Goal: Task Accomplishment & Management: Use online tool/utility

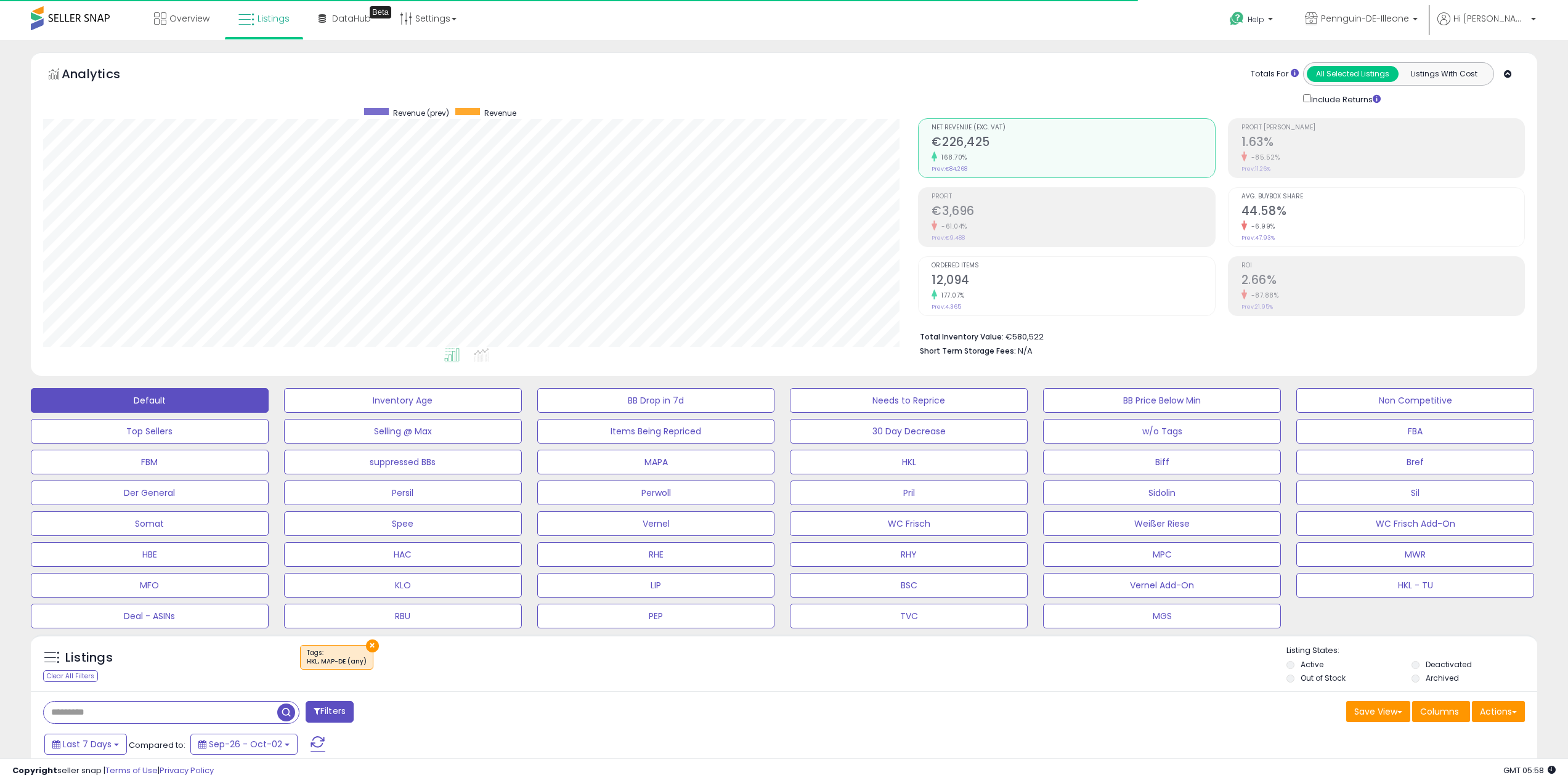
scroll to position [252, 876]
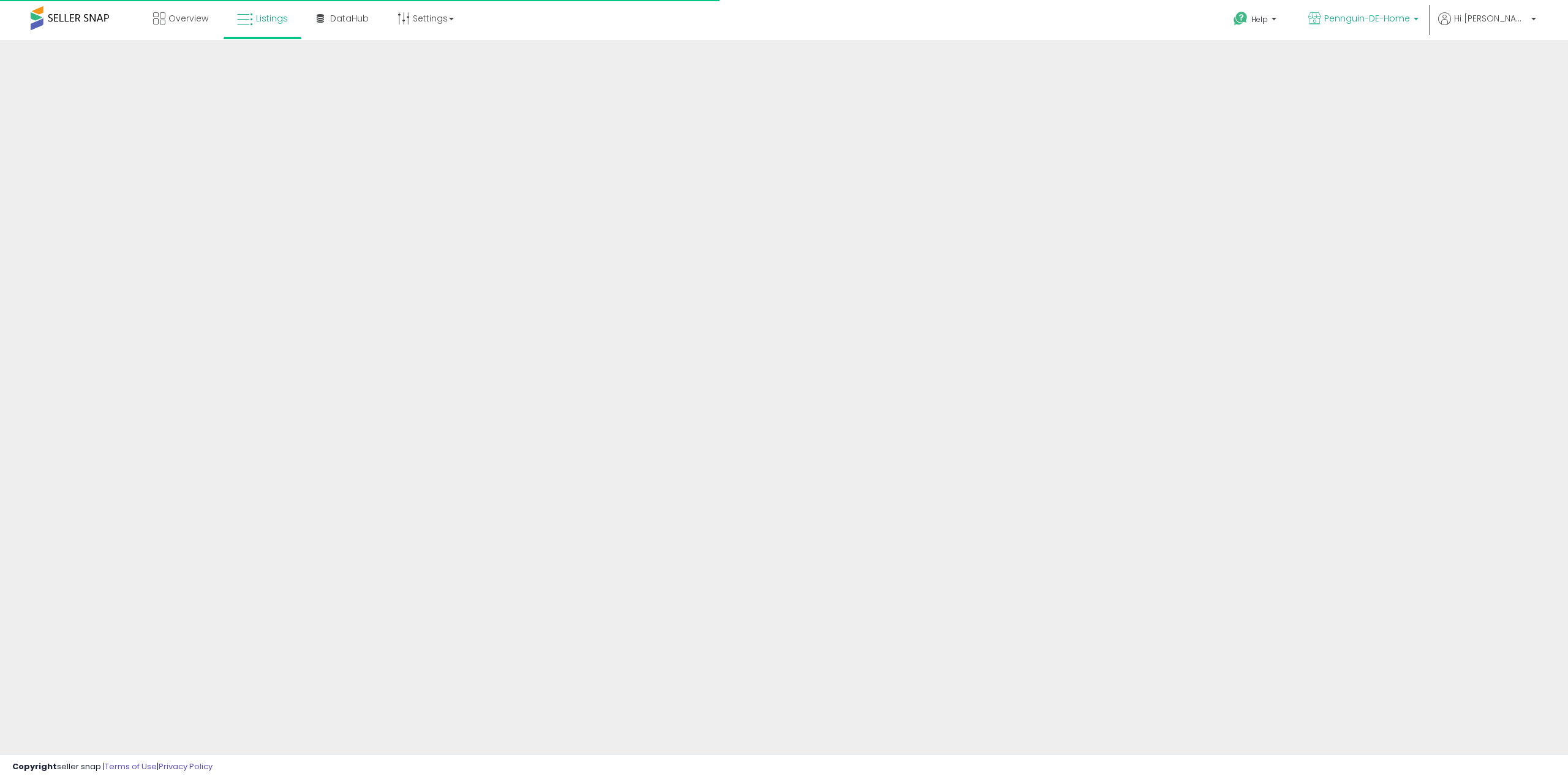
click at [1410, 19] on span "Pennguin-DE-Home" at bounding box center [1367, 18] width 85 height 12
click at [1387, 121] on p "Pennguin-DE-Illeone 8,012 listings" at bounding box center [1330, 116] width 181 height 25
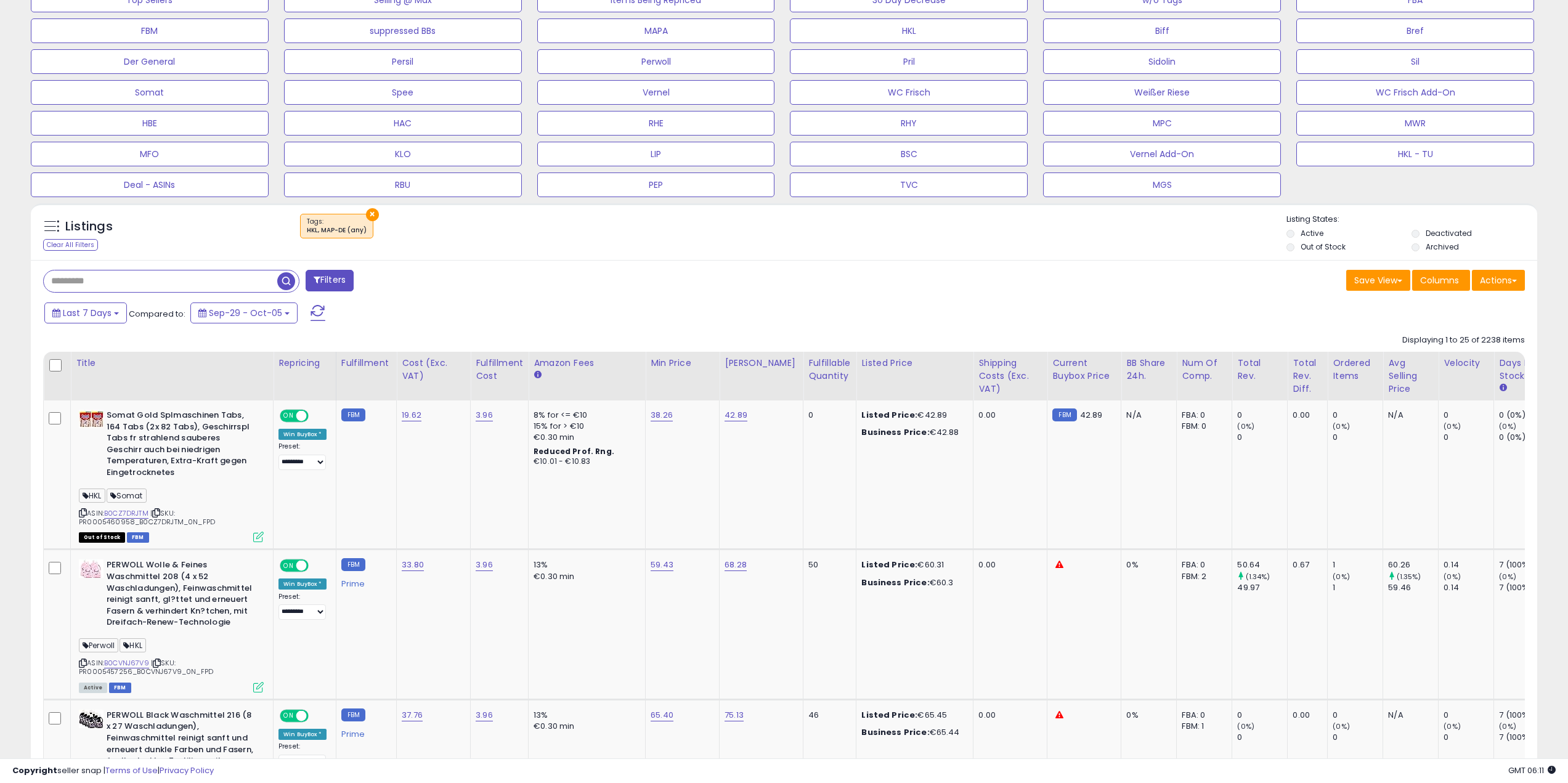
scroll to position [252, 876]
click at [118, 508] on link "B0CZ7DRJTM" at bounding box center [126, 514] width 44 height 11
click at [924, 312] on div "Last 7 Days Compared to: Sep-29 - Oct-05" at bounding box center [596, 314] width 1111 height 28
click at [288, 284] on span "button" at bounding box center [286, 281] width 18 height 18
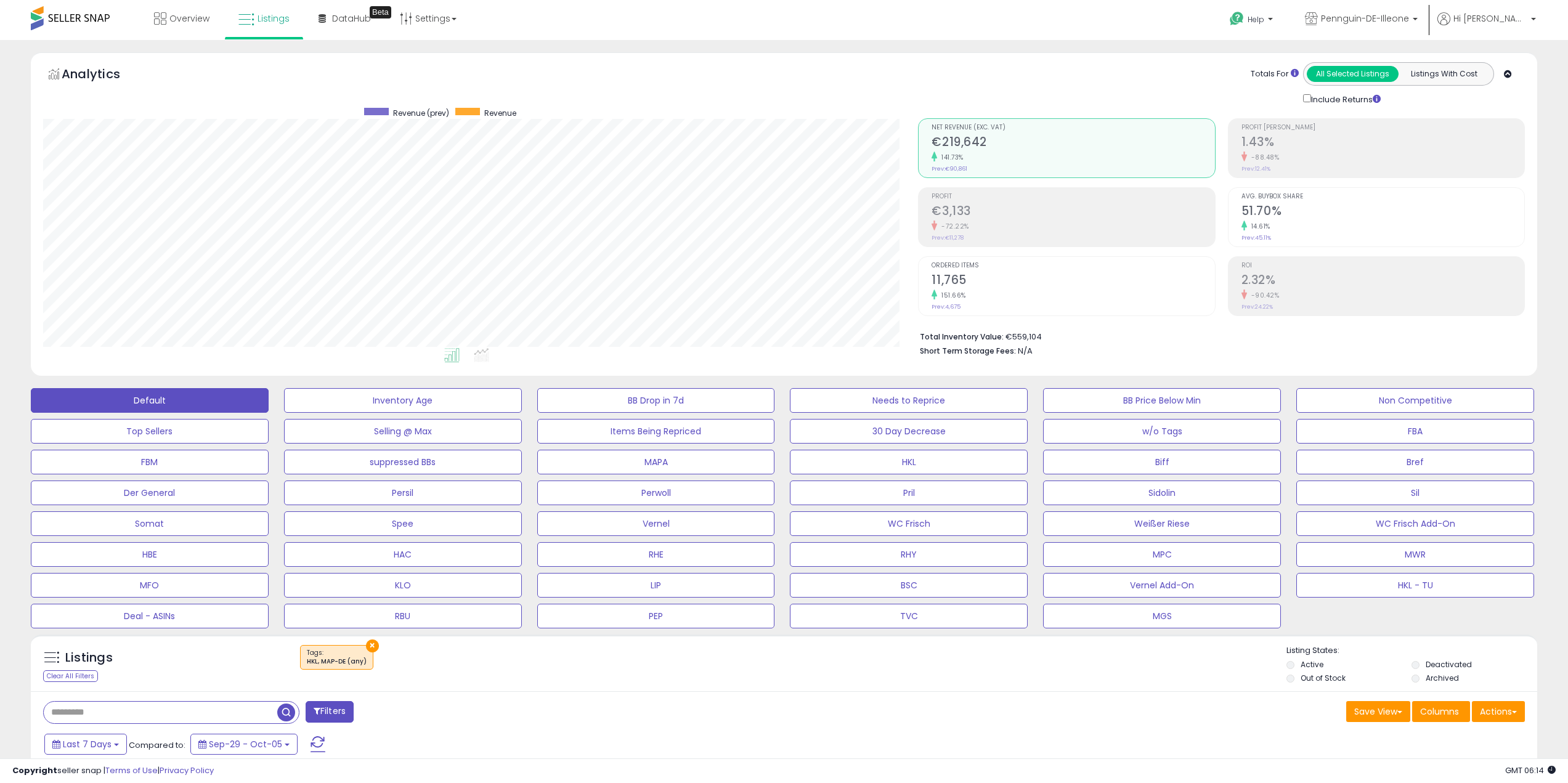
scroll to position [308, 0]
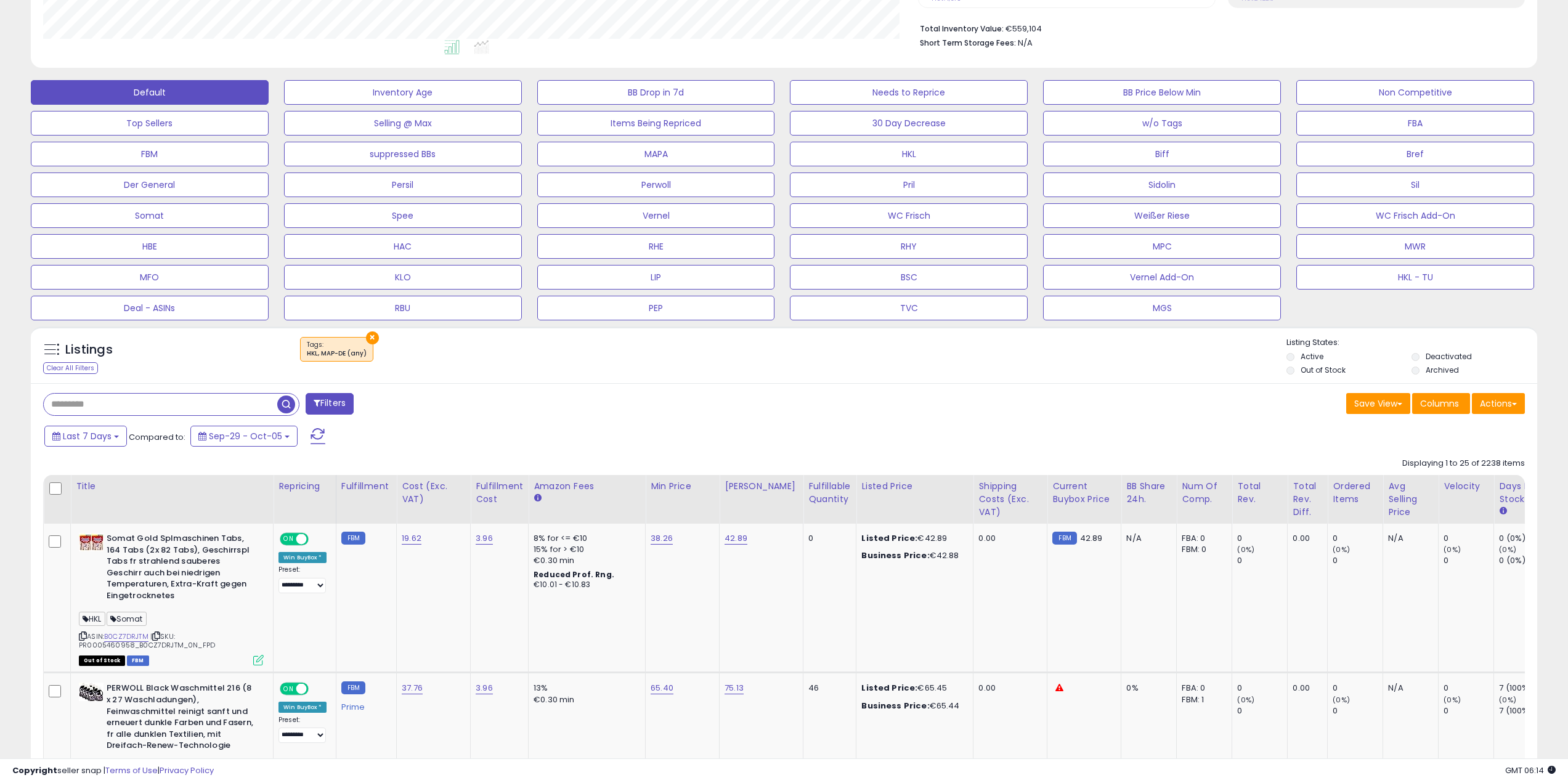
click at [749, 405] on div "Filters" at bounding box center [408, 405] width 750 height 25
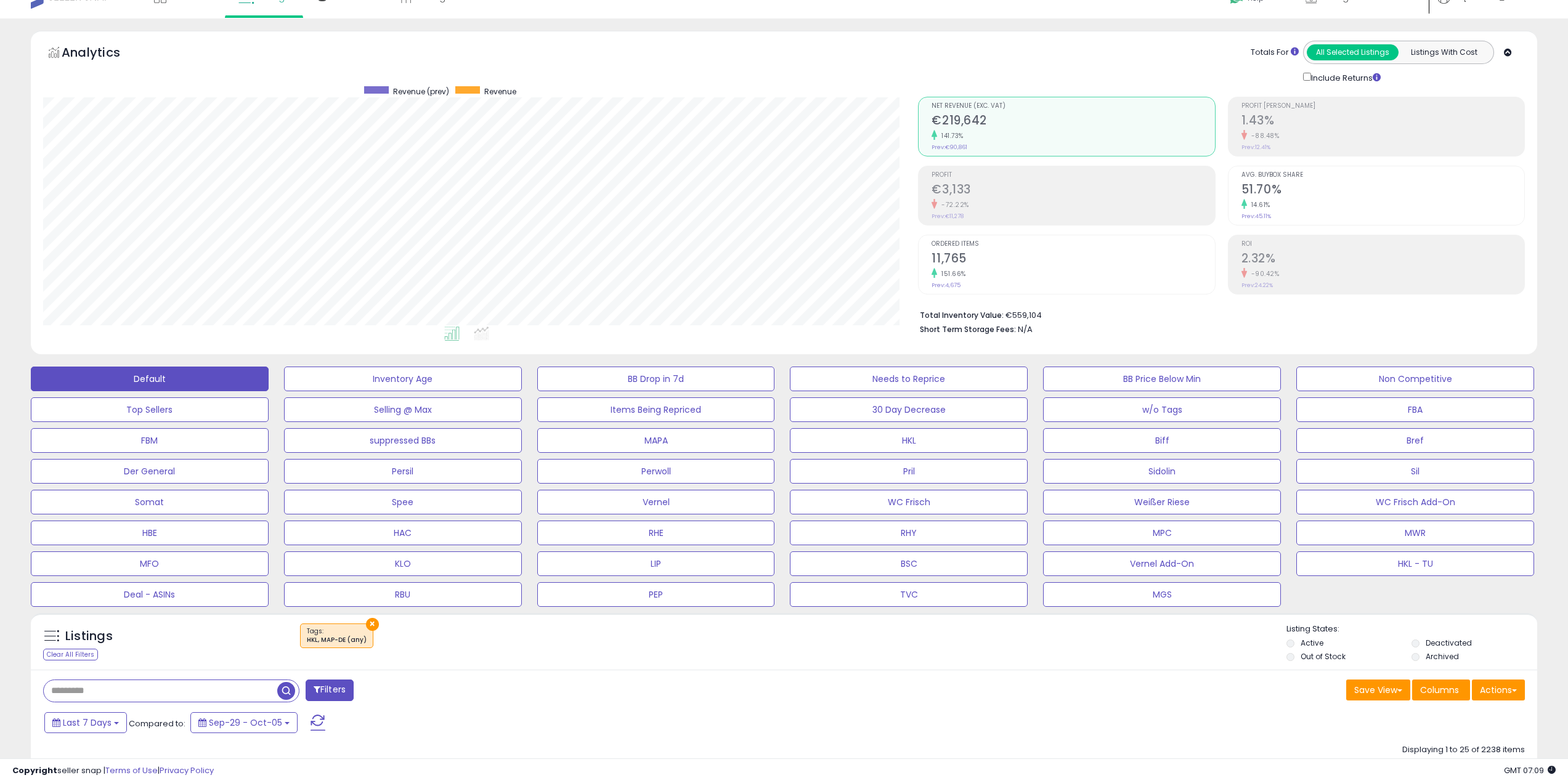
scroll to position [0, 0]
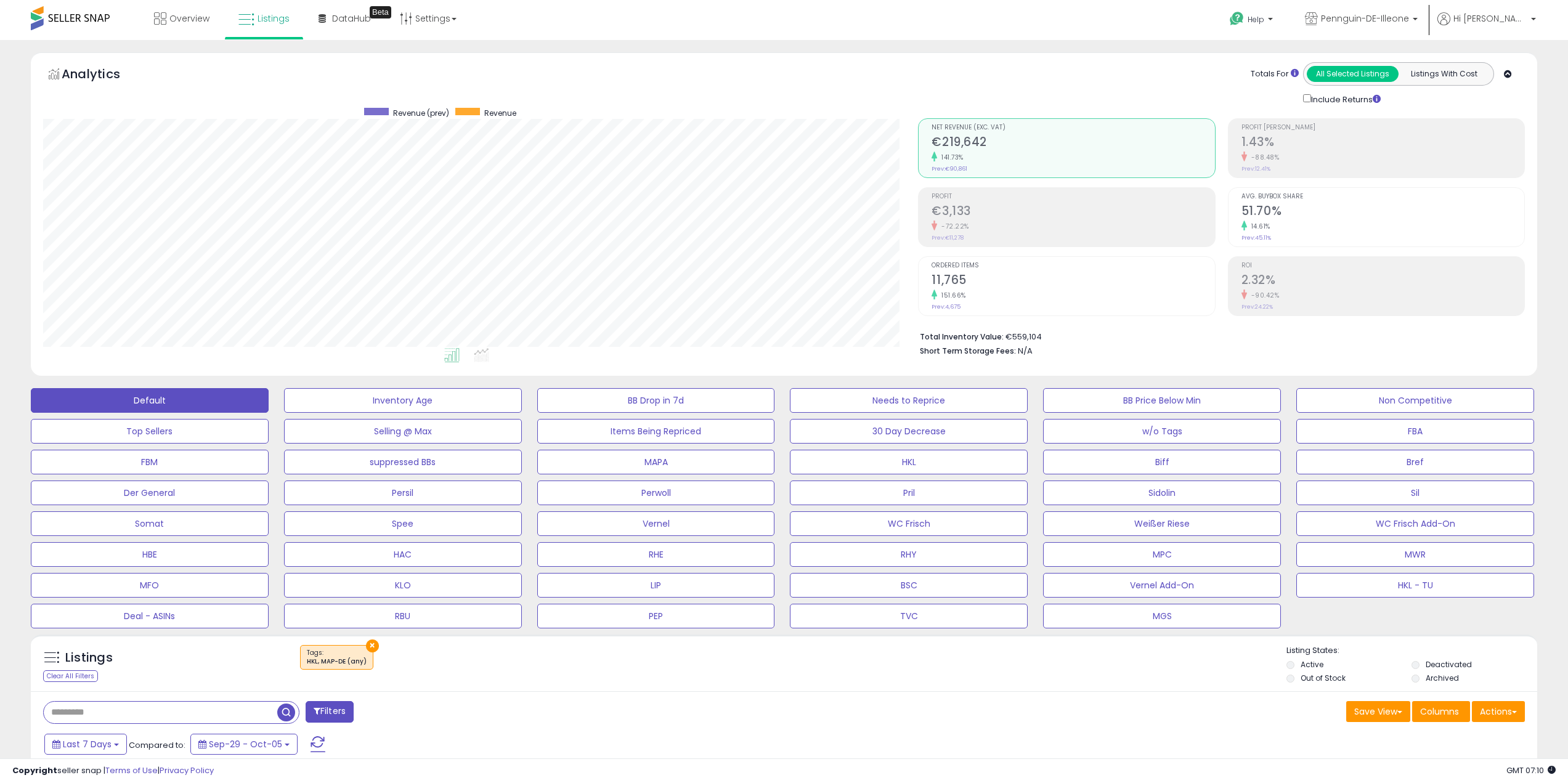
click at [1080, 32] on div "Help Contact Support Search Knowledge Hub Request a Feature Hi Nico" at bounding box center [1289, 26] width 520 height 52
